Goal: Task Accomplishment & Management: Manage account settings

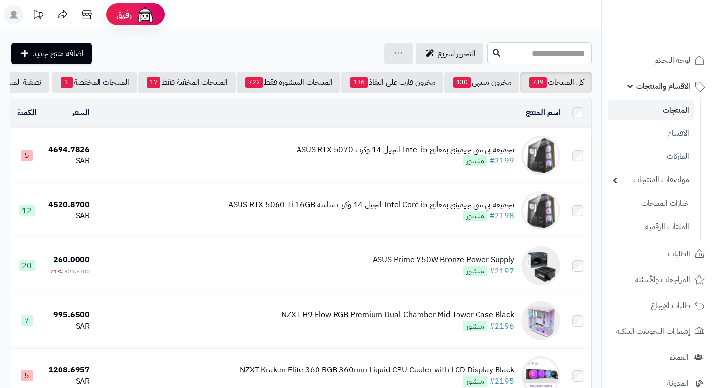
click at [525, 55] on input "text" at bounding box center [539, 53] width 104 height 22
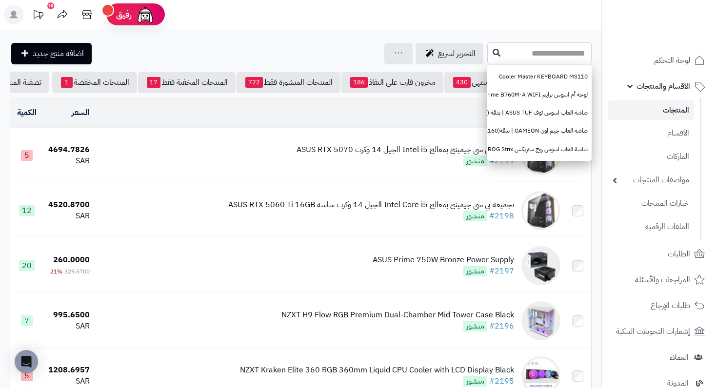
paste input "**********"
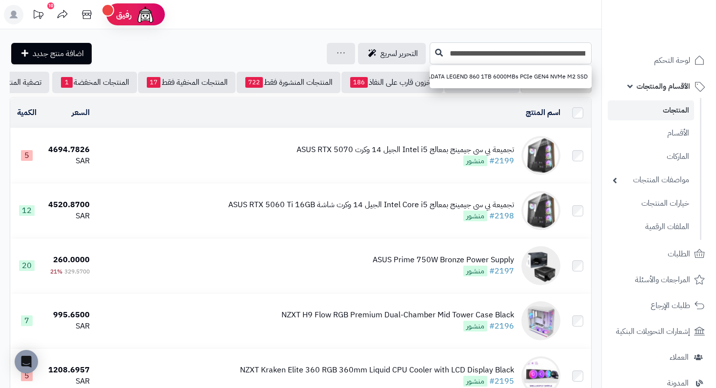
type input "**********"
click at [440, 50] on icon at bounding box center [439, 52] width 8 height 8
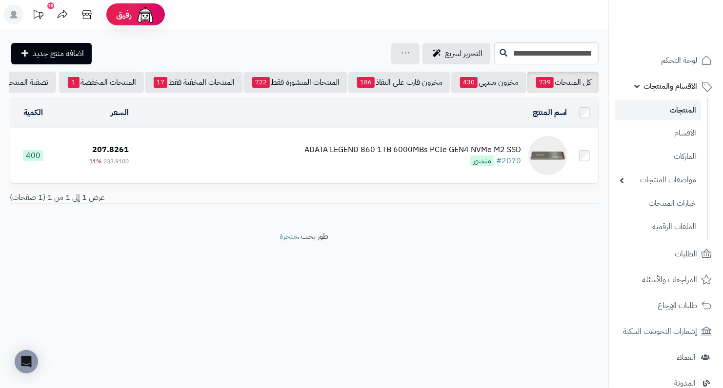
click at [422, 156] on div "ADATA LEGEND 860 1TB 6000MBs PCIe GEN4 NVMe M2 SSD" at bounding box center [412, 149] width 217 height 11
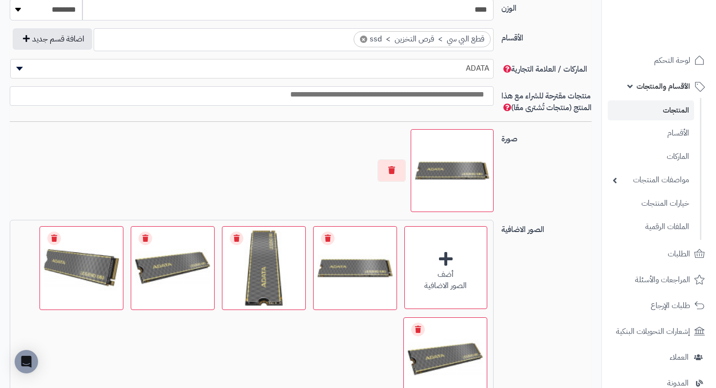
scroll to position [586, 0]
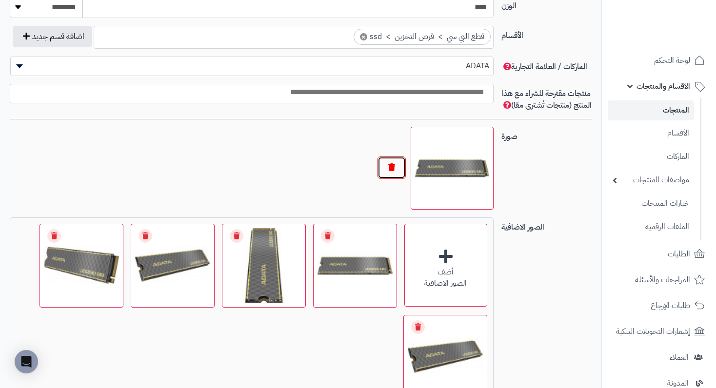
click at [399, 178] on button "button" at bounding box center [392, 168] width 28 height 22
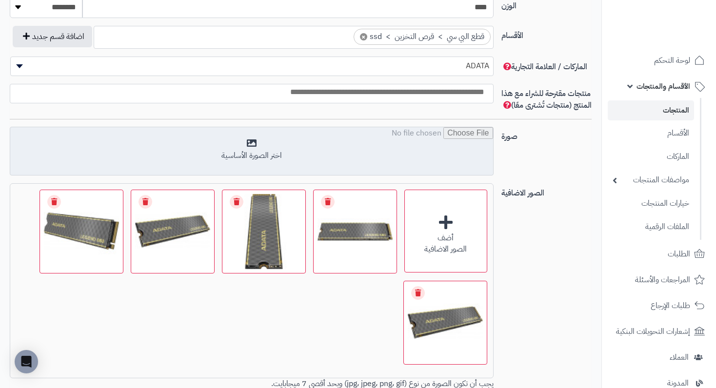
click at [263, 164] on input "file" at bounding box center [251, 151] width 483 height 49
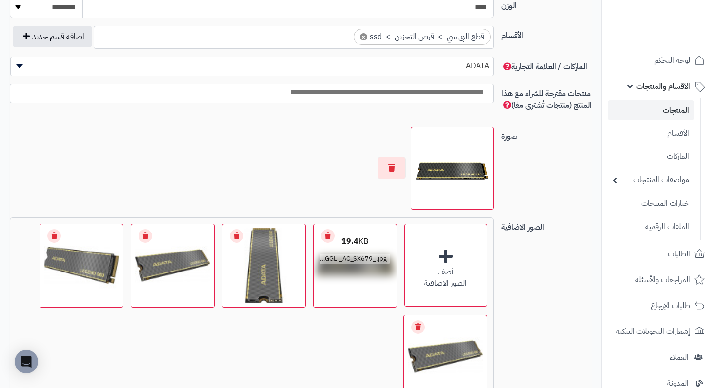
click at [325, 243] on link "Remove file" at bounding box center [328, 236] width 14 height 14
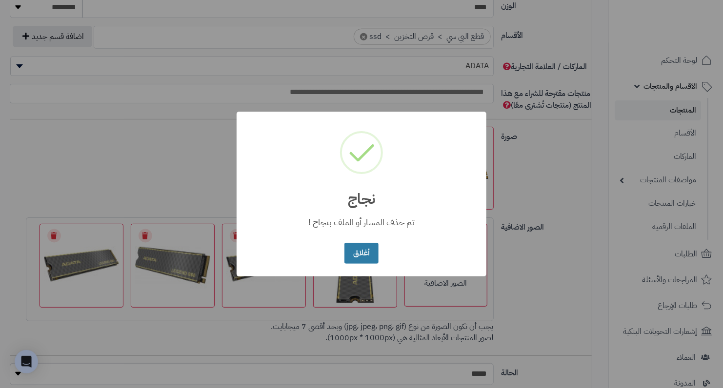
click at [354, 254] on button "أغلاق" at bounding box center [362, 253] width 34 height 21
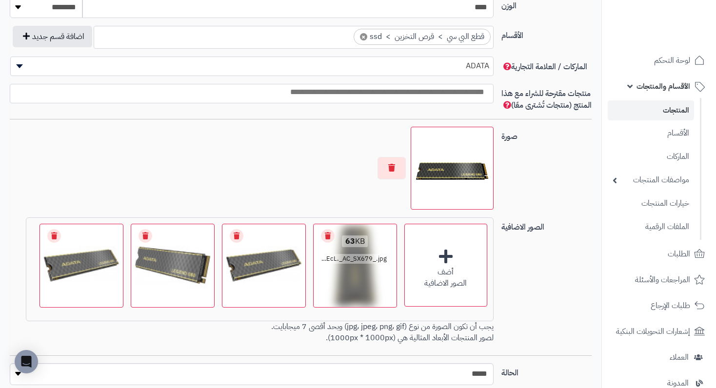
click at [325, 243] on link "Remove file" at bounding box center [328, 236] width 14 height 14
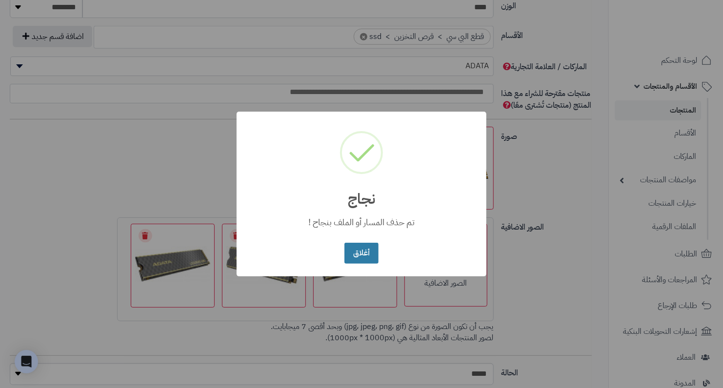
click at [350, 253] on button "أغلاق" at bounding box center [362, 253] width 34 height 21
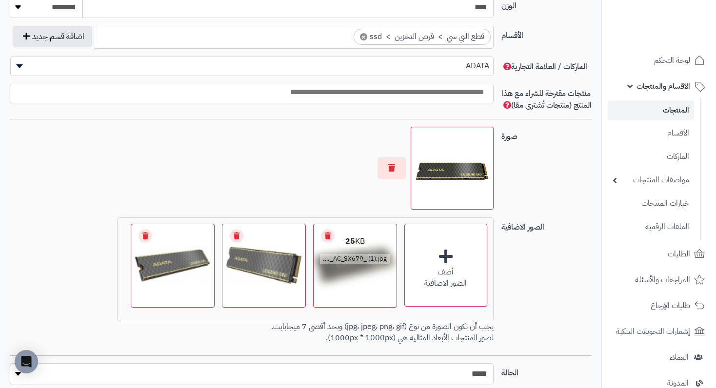
click at [325, 243] on link "Remove file" at bounding box center [328, 236] width 14 height 14
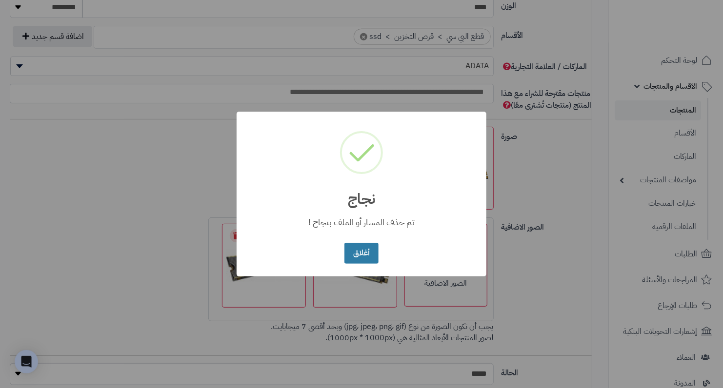
click at [350, 254] on button "أغلاق" at bounding box center [362, 253] width 34 height 21
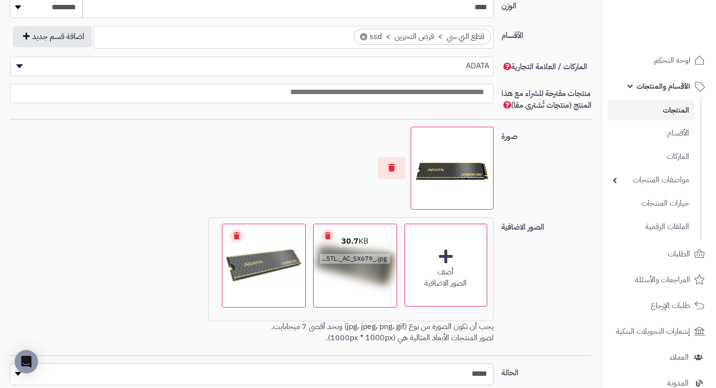
click at [329, 243] on link "Remove file" at bounding box center [328, 236] width 14 height 14
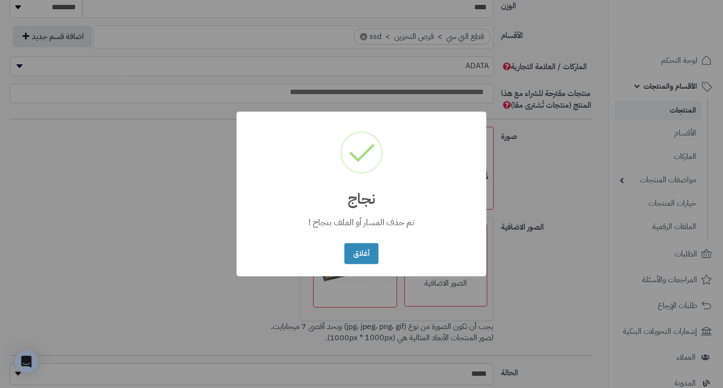
drag, startPoint x: 361, startPoint y: 249, endPoint x: 317, endPoint y: 256, distance: 44.0
click at [360, 250] on button "أغلاق" at bounding box center [362, 253] width 34 height 21
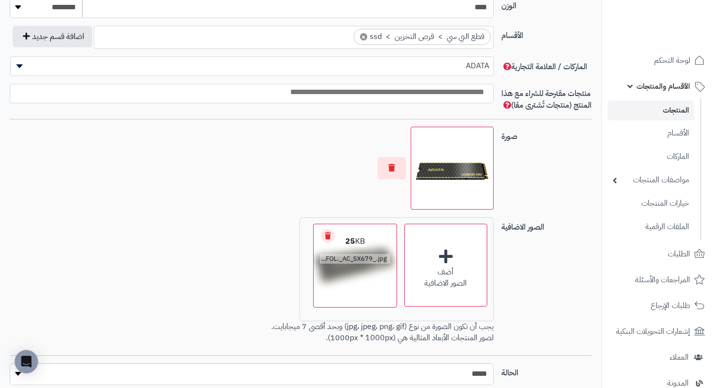
click at [324, 243] on link "Remove file" at bounding box center [328, 236] width 14 height 14
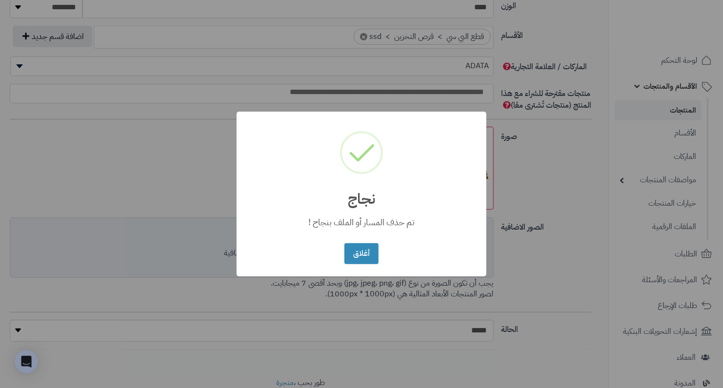
click at [257, 254] on div "× نجاج تم حذف المسار أو الملف بنجاح ! أغلاق No Cancel" at bounding box center [362, 194] width 250 height 165
drag, startPoint x: 366, startPoint y: 257, endPoint x: 269, endPoint y: 264, distance: 97.8
click at [359, 259] on button "أغلاق" at bounding box center [362, 253] width 34 height 21
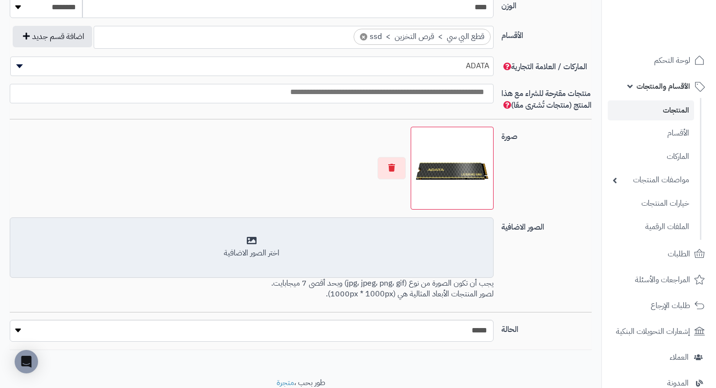
click at [256, 259] on div "اختر الصور الاضافية" at bounding box center [251, 253] width 471 height 11
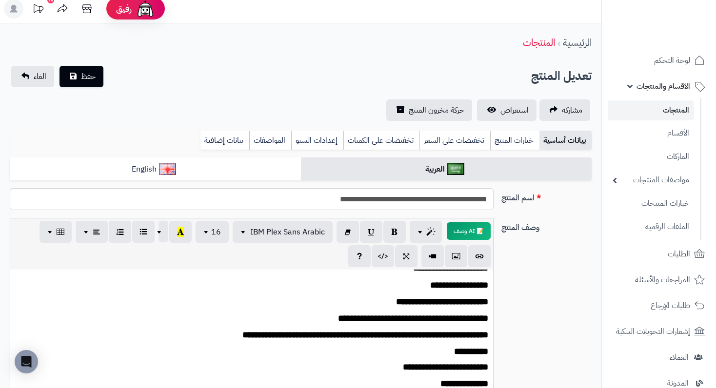
scroll to position [0, 0]
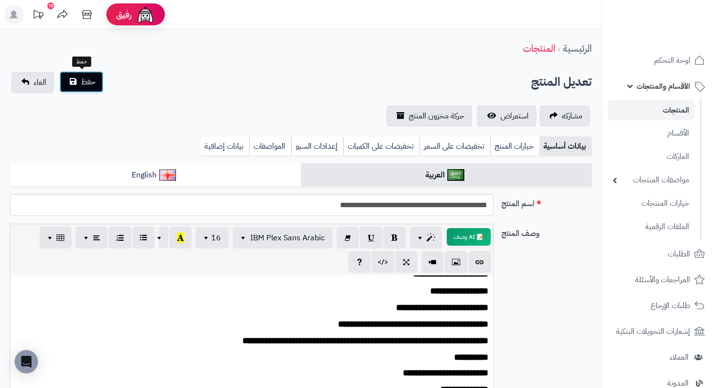
click at [84, 77] on span "حفظ" at bounding box center [88, 82] width 15 height 12
